Goal: Information Seeking & Learning: Learn about a topic

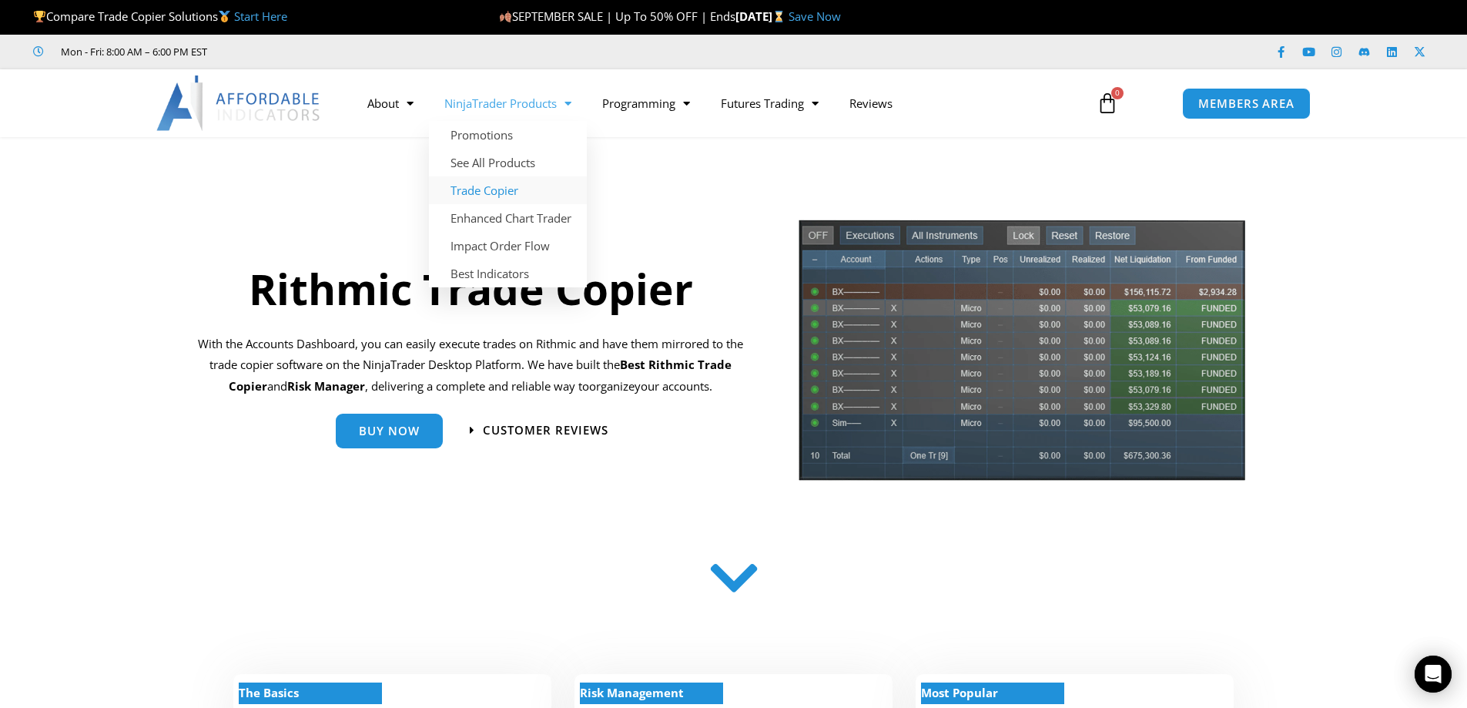
click at [503, 194] on link "Trade Copier" at bounding box center [508, 190] width 158 height 28
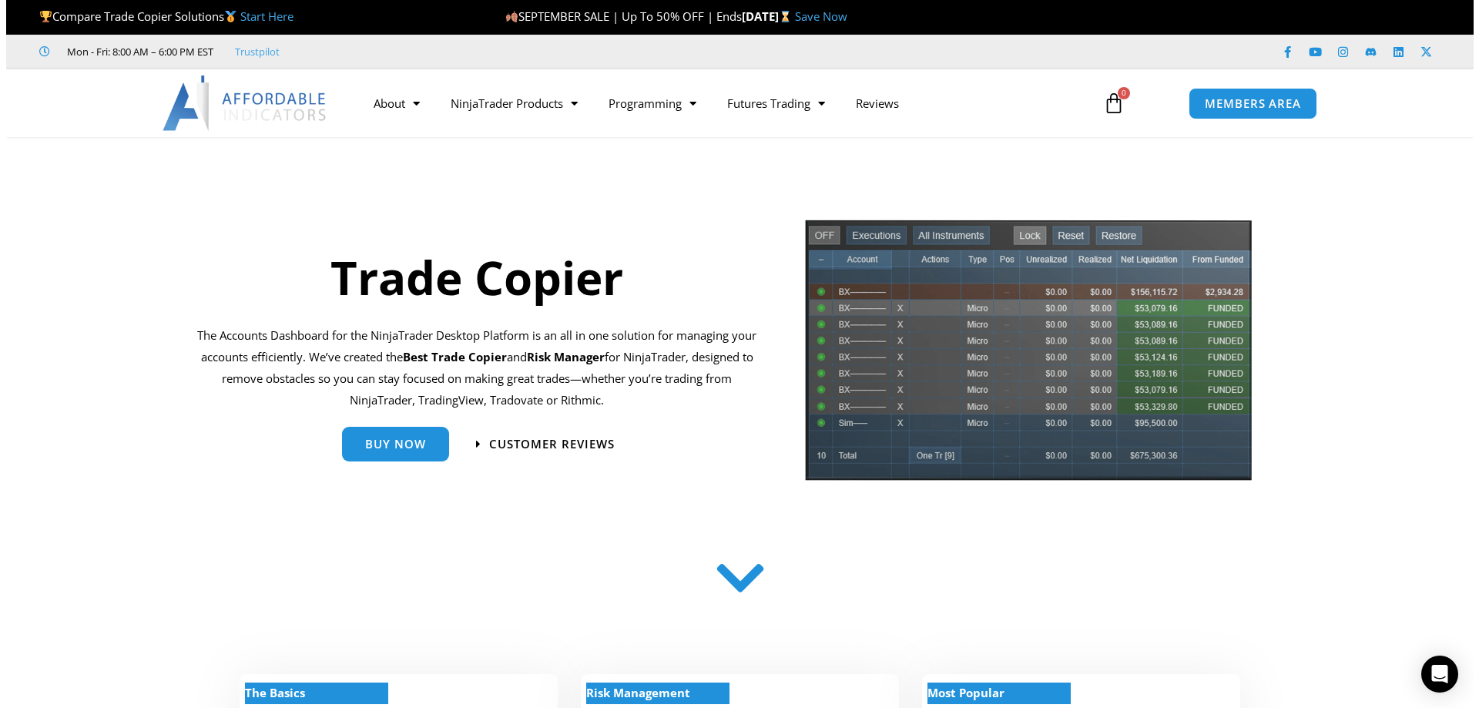
scroll to position [77, 0]
